Goal: Find specific page/section: Find specific page/section

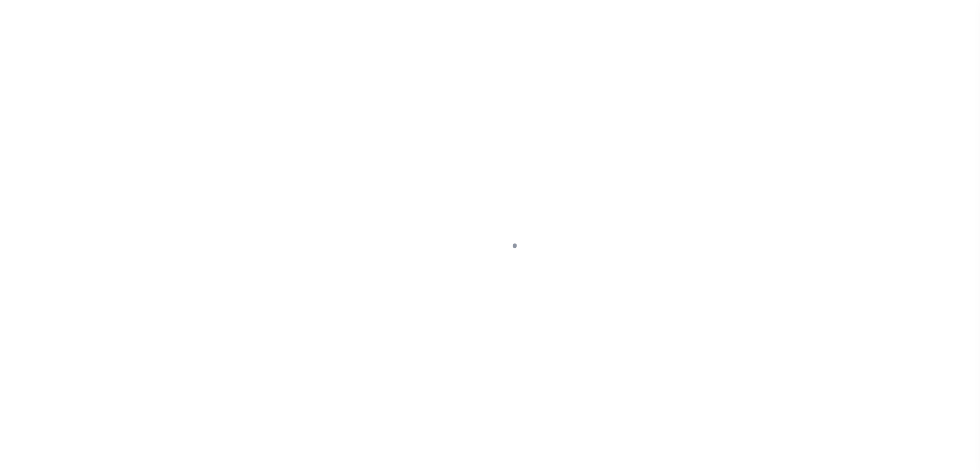
scroll to position [26, 0]
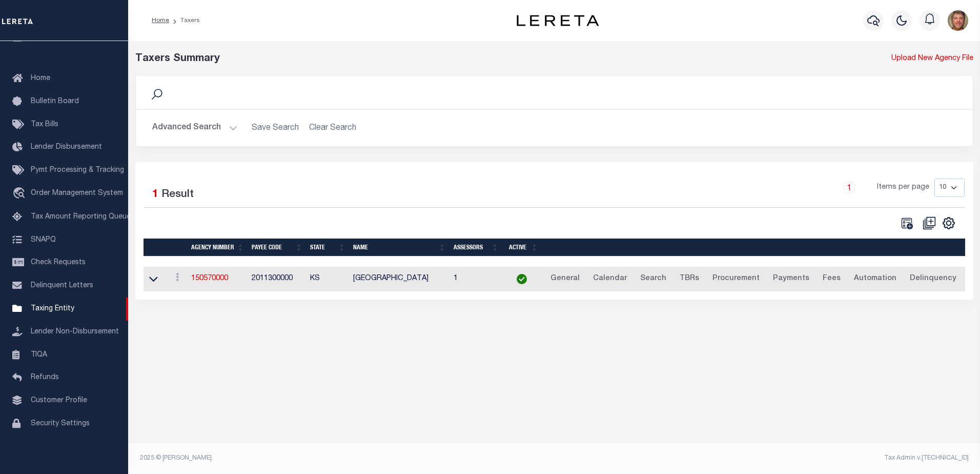
click at [212, 129] on button "Advanced Search" at bounding box center [194, 128] width 85 height 20
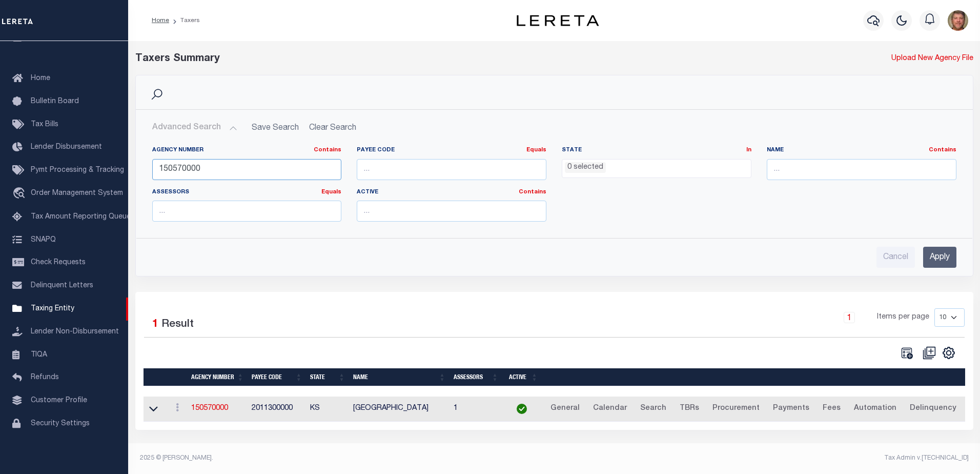
drag, startPoint x: 215, startPoint y: 169, endPoint x: 151, endPoint y: 162, distance: 64.4
click at [150, 167] on div "Agency Number Contains Contains Is 150570000" at bounding box center [247, 167] width 205 height 42
type input "422250501"
click at [938, 261] on input "Apply" at bounding box center [939, 257] width 33 height 21
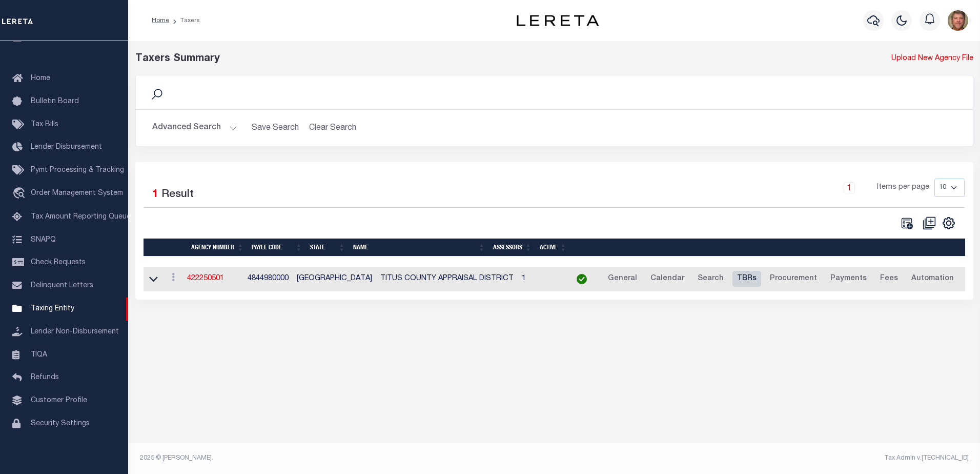
click at [732, 278] on link "TBRs" at bounding box center [746, 279] width 29 height 16
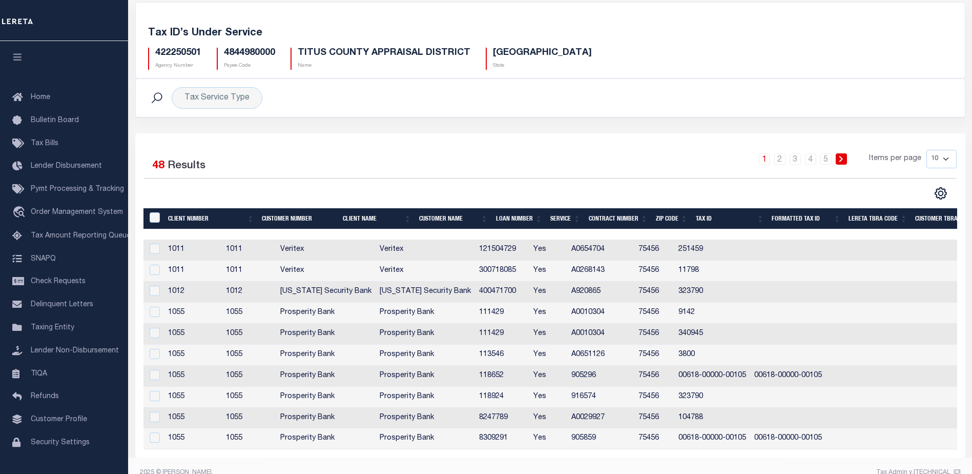
scroll to position [0, 309]
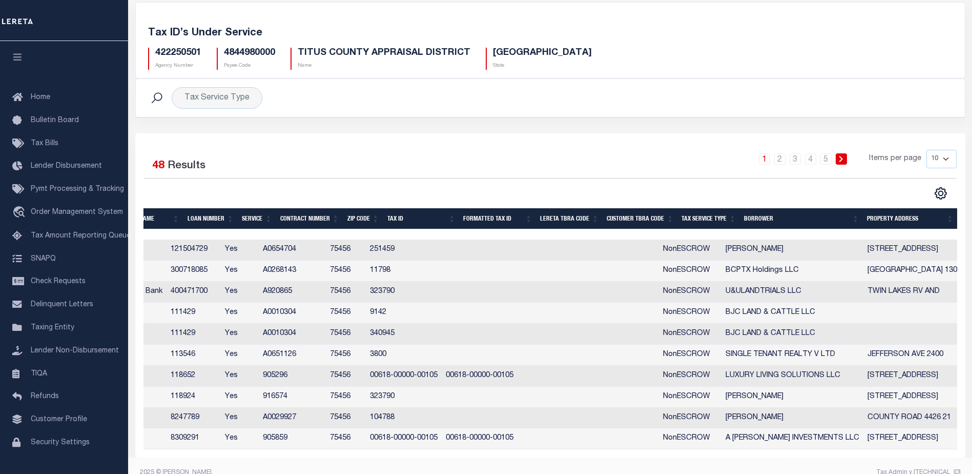
click at [715, 216] on th "Tax Service Type" at bounding box center [709, 218] width 63 height 21
